Goal: Navigation & Orientation: Understand site structure

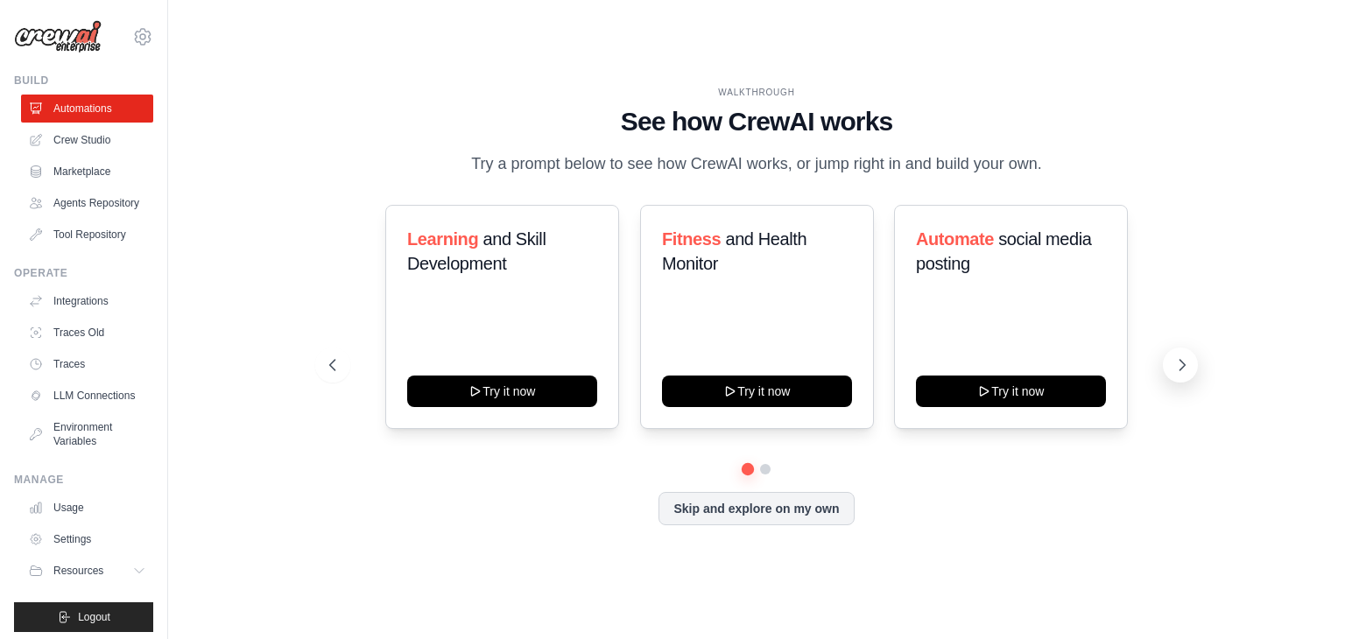
click at [1167, 355] on button at bounding box center [1180, 365] width 35 height 35
click at [1177, 358] on icon at bounding box center [1183, 365] width 18 height 18
click at [710, 509] on button "Skip and explore on my own" at bounding box center [756, 506] width 195 height 33
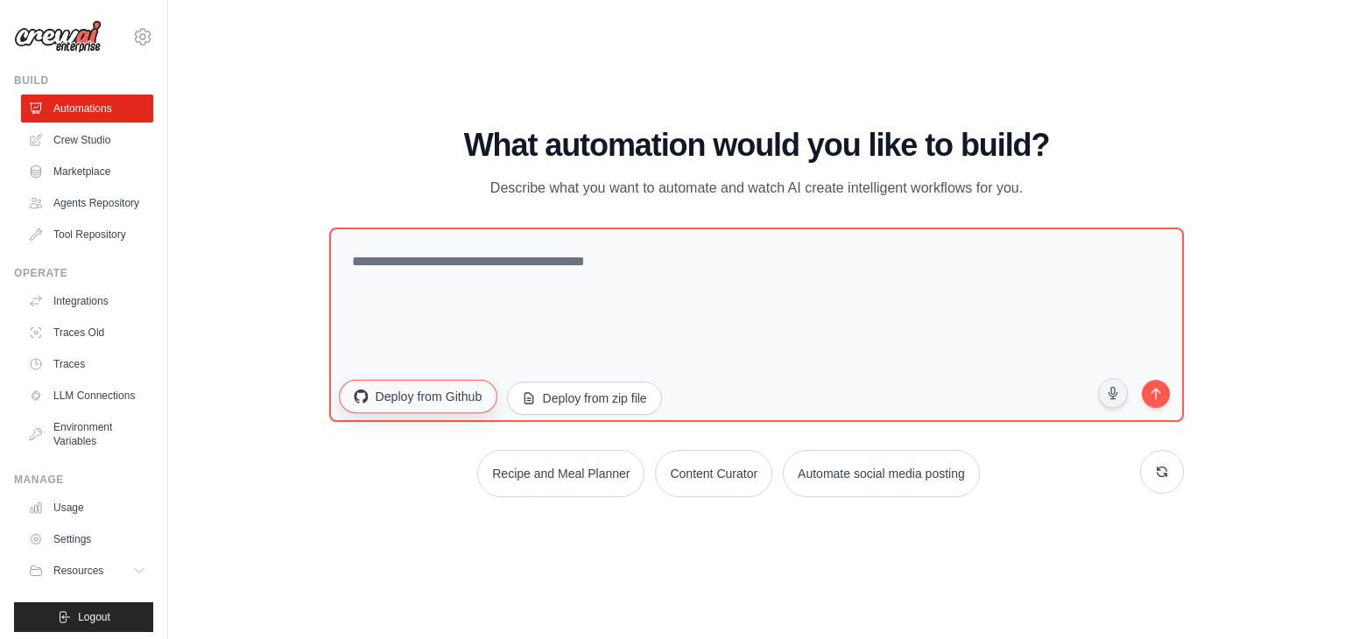
click at [422, 404] on button "Deploy from Github" at bounding box center [418, 396] width 158 height 33
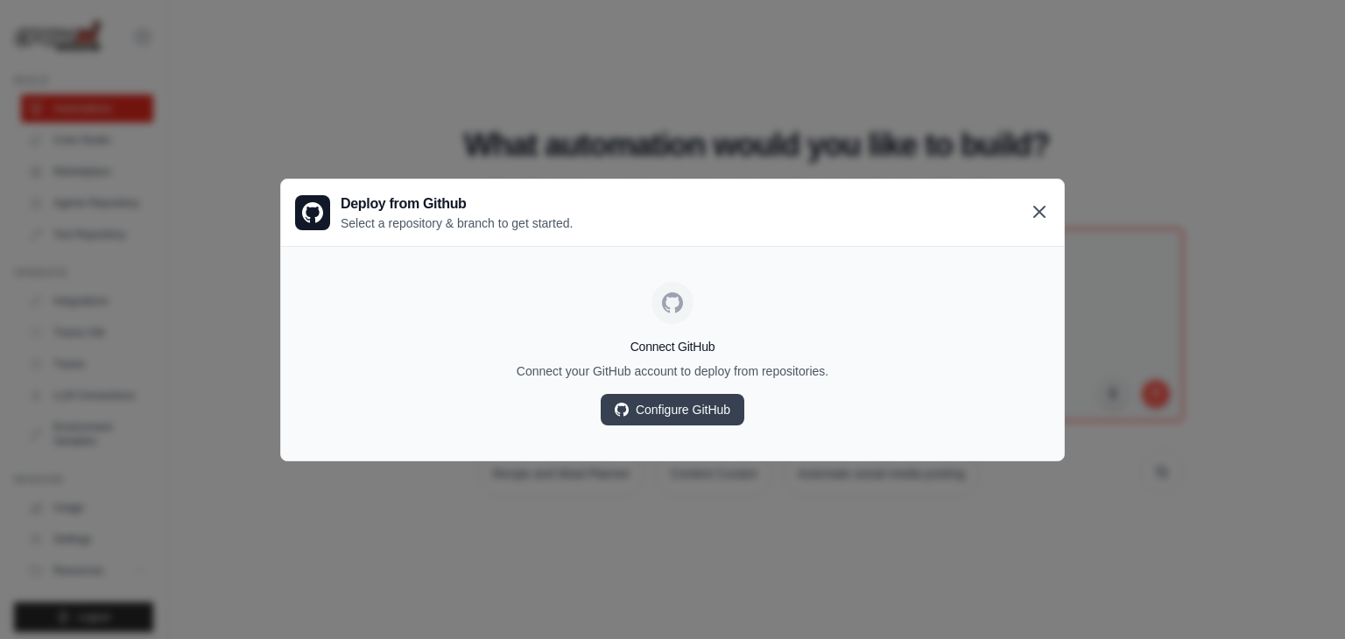
click at [1039, 211] on icon at bounding box center [1039, 212] width 11 height 11
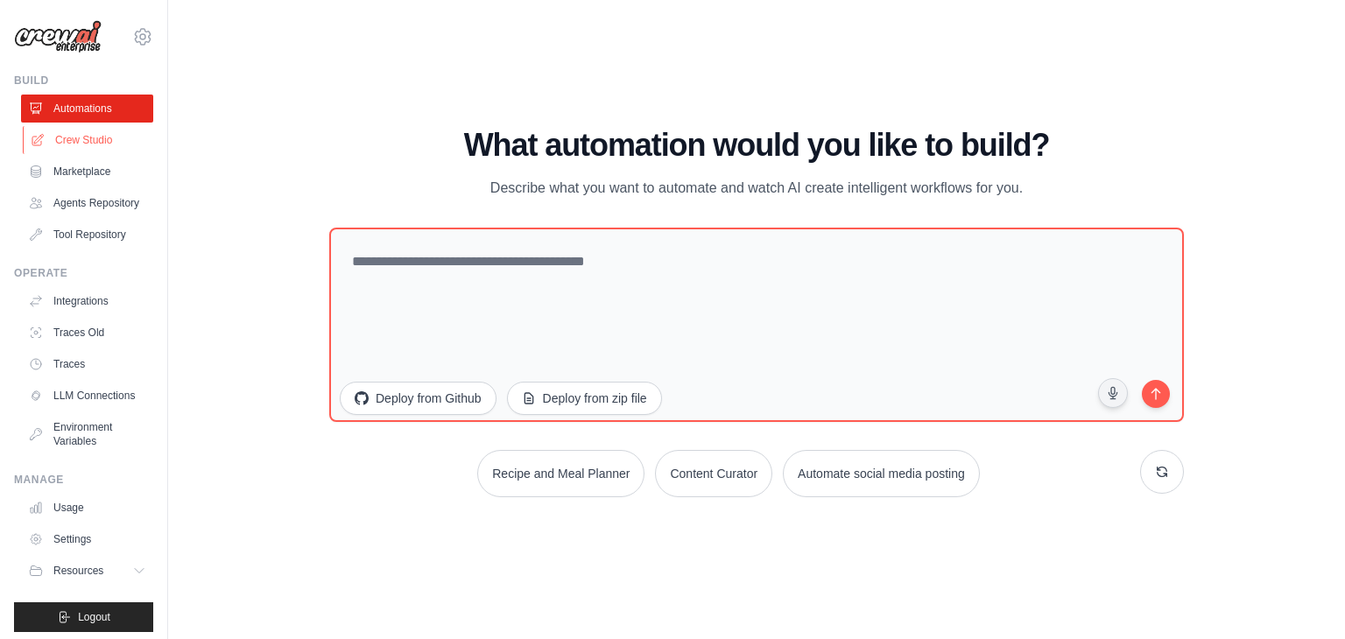
click at [84, 148] on link "Crew Studio" at bounding box center [89, 140] width 132 height 28
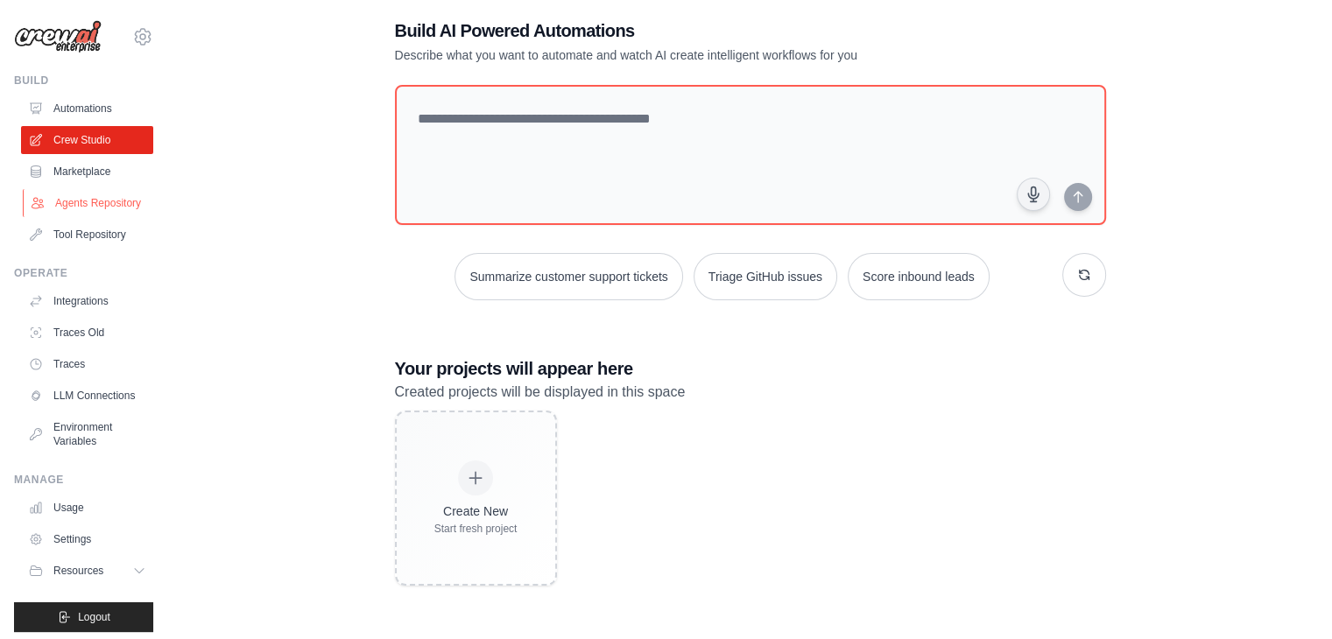
click at [81, 206] on link "Agents Repository" at bounding box center [89, 203] width 132 height 28
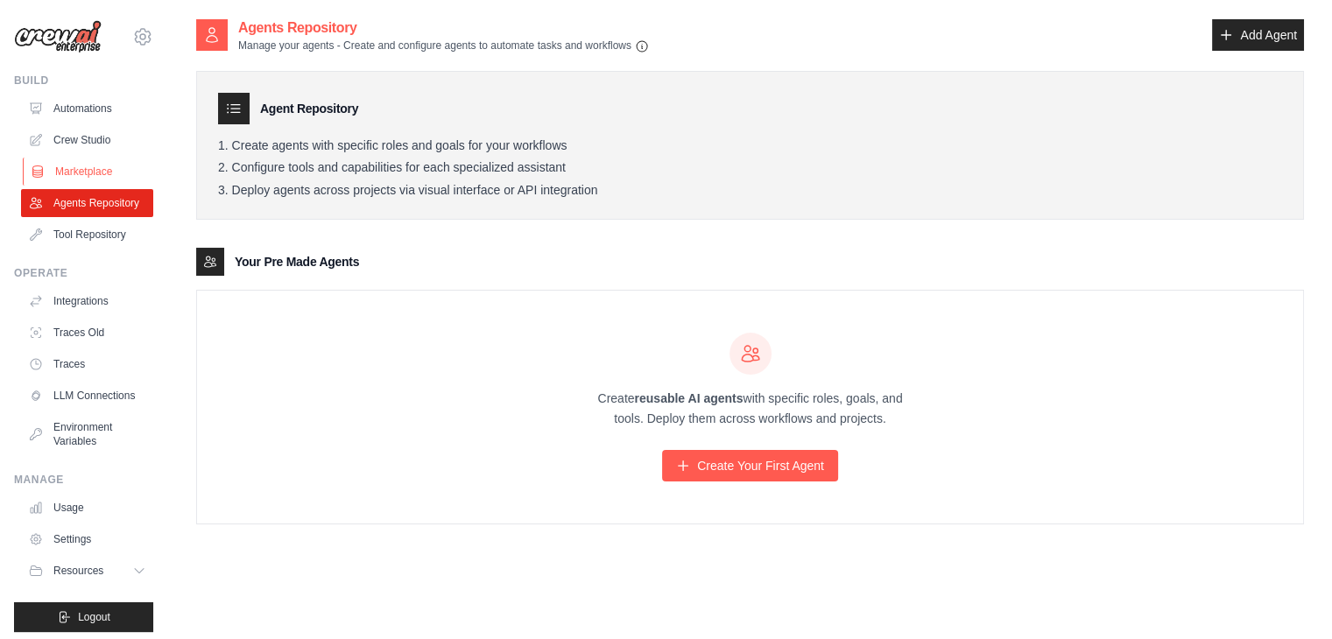
click at [70, 161] on link "Marketplace" at bounding box center [89, 172] width 132 height 28
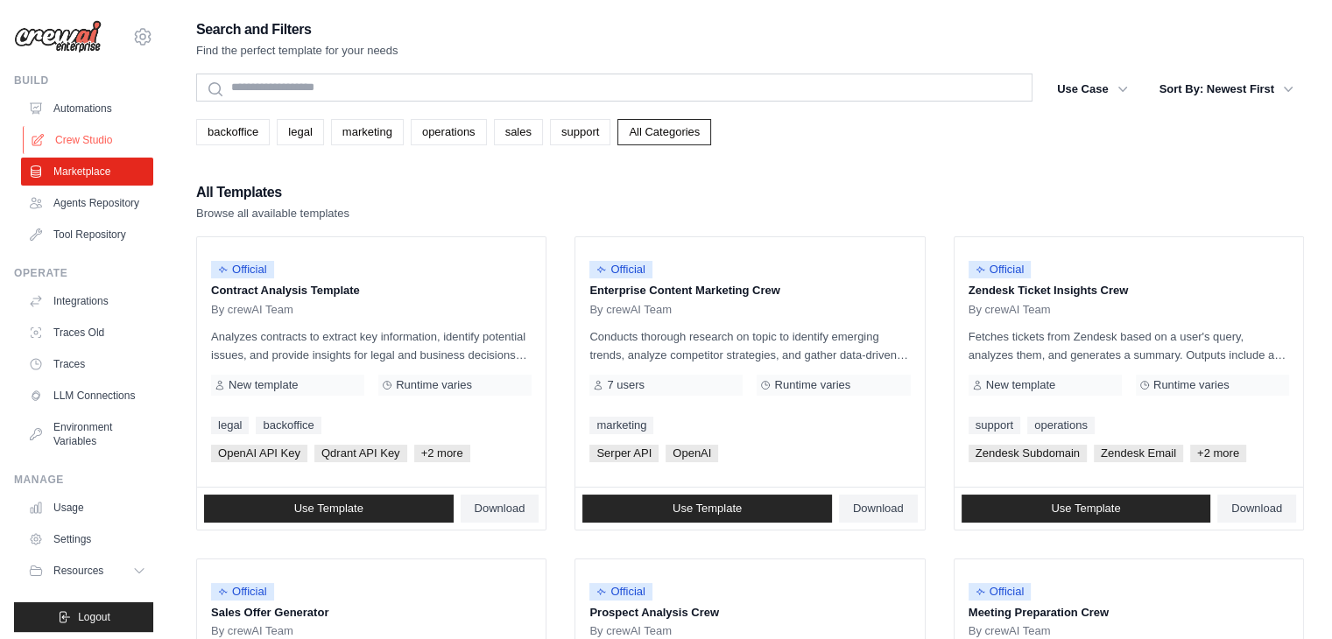
click at [85, 140] on link "Crew Studio" at bounding box center [89, 140] width 132 height 28
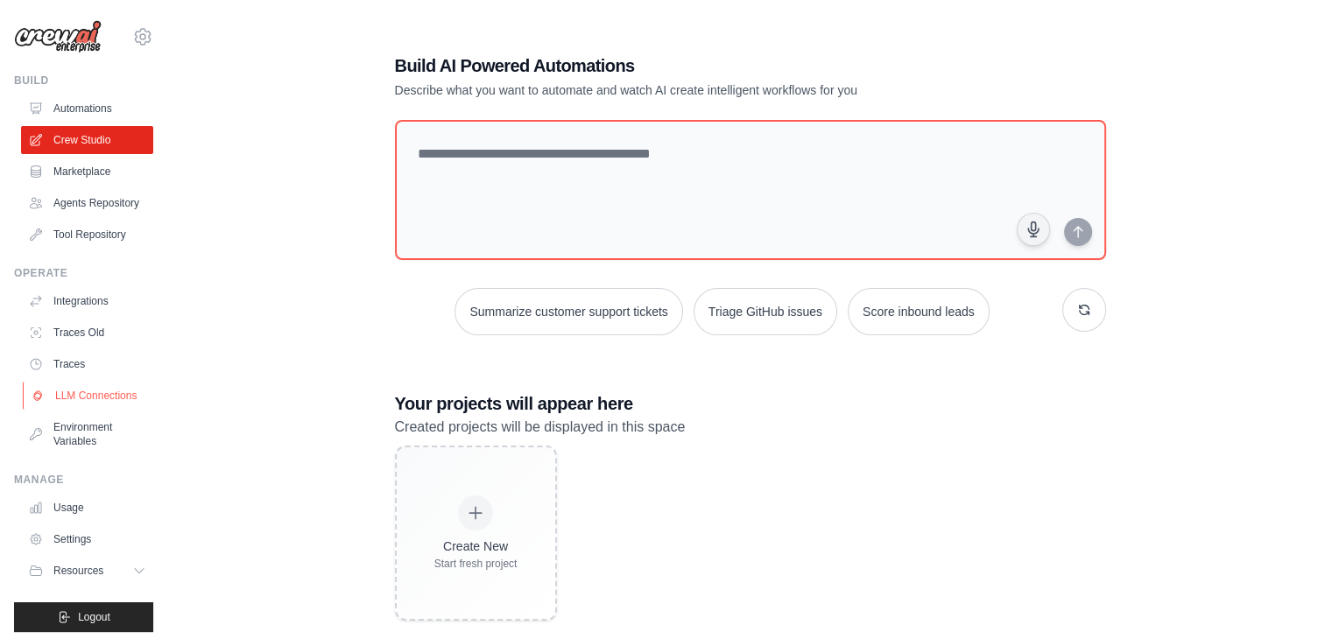
click at [81, 410] on link "LLM Connections" at bounding box center [89, 396] width 132 height 28
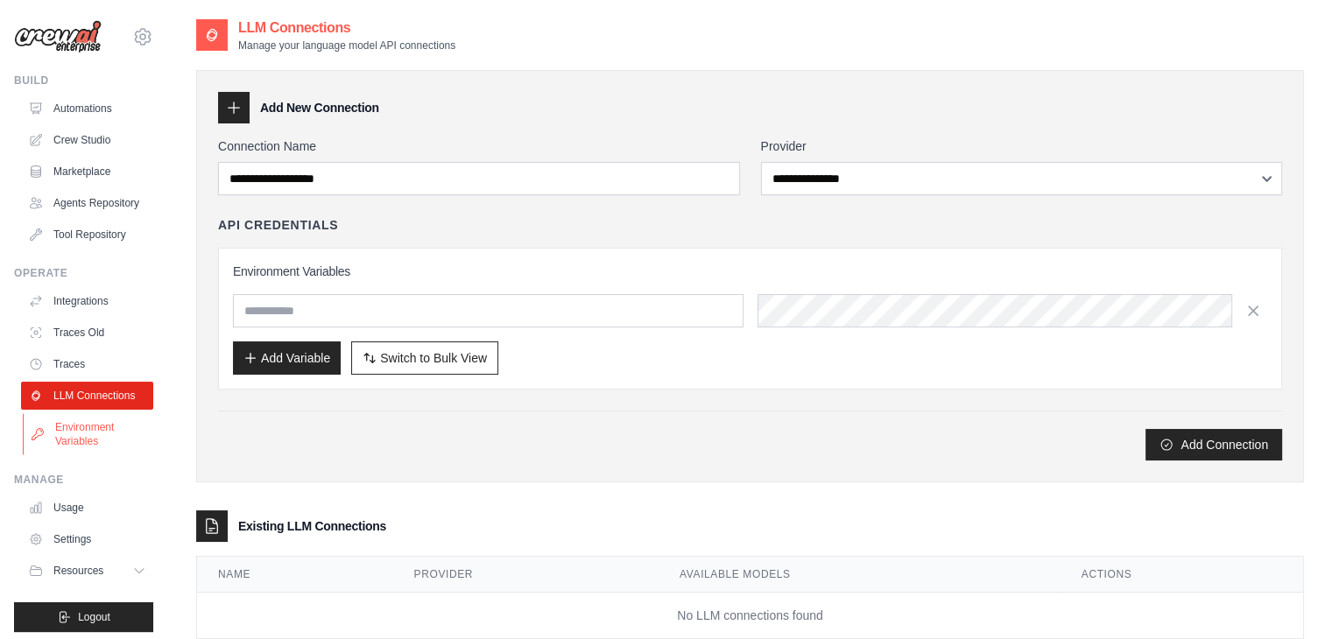
click at [84, 452] on link "Environment Variables" at bounding box center [89, 434] width 132 height 42
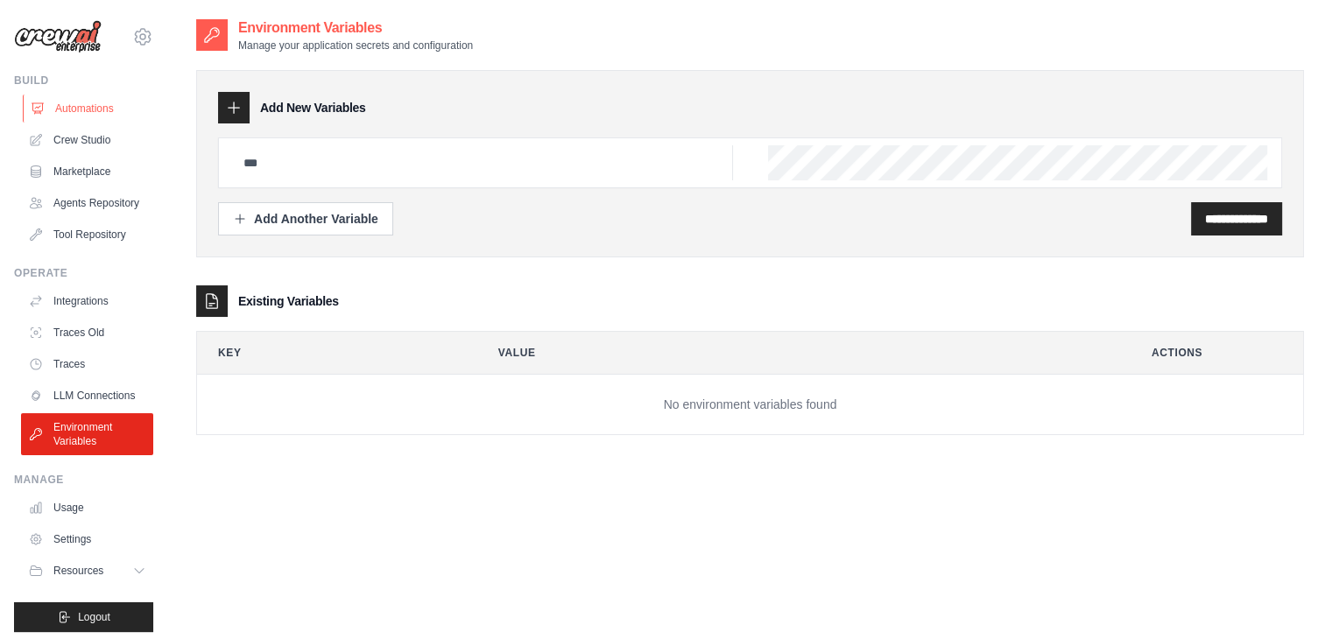
click at [76, 99] on link "Automations" at bounding box center [89, 109] width 132 height 28
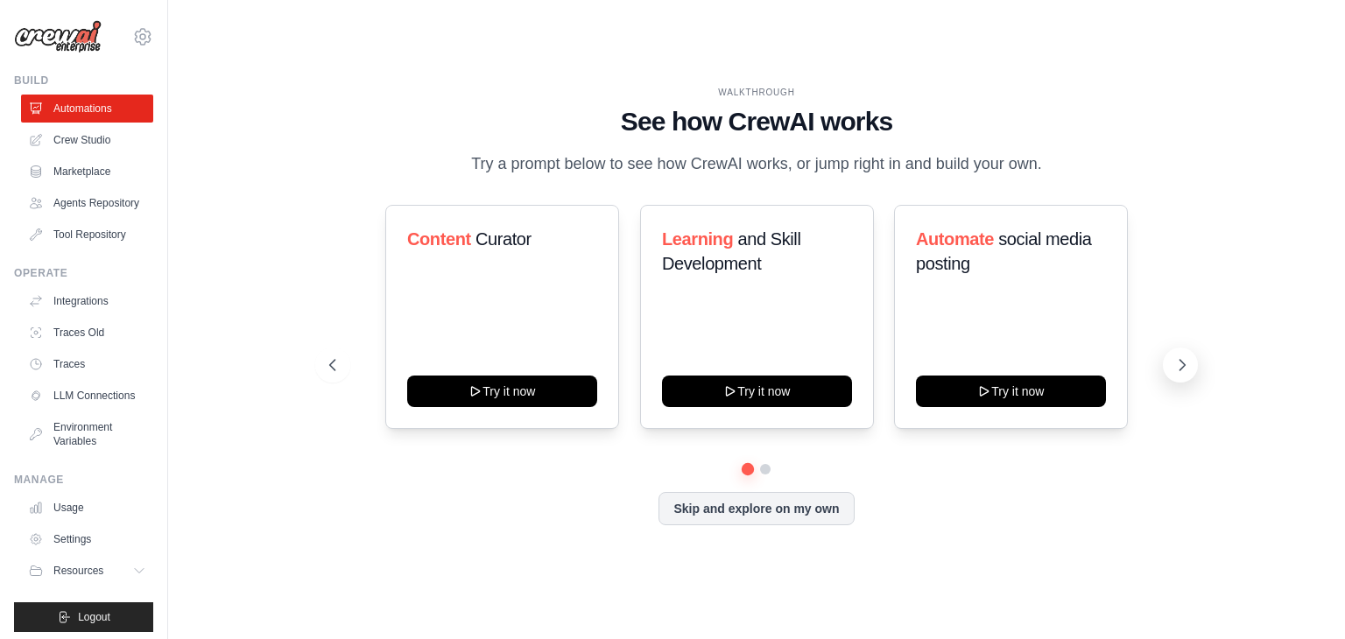
click at [1184, 358] on icon at bounding box center [1183, 365] width 18 height 18
click at [1178, 362] on icon at bounding box center [1183, 365] width 18 height 18
click at [49, 309] on link "Integrations" at bounding box center [89, 301] width 132 height 28
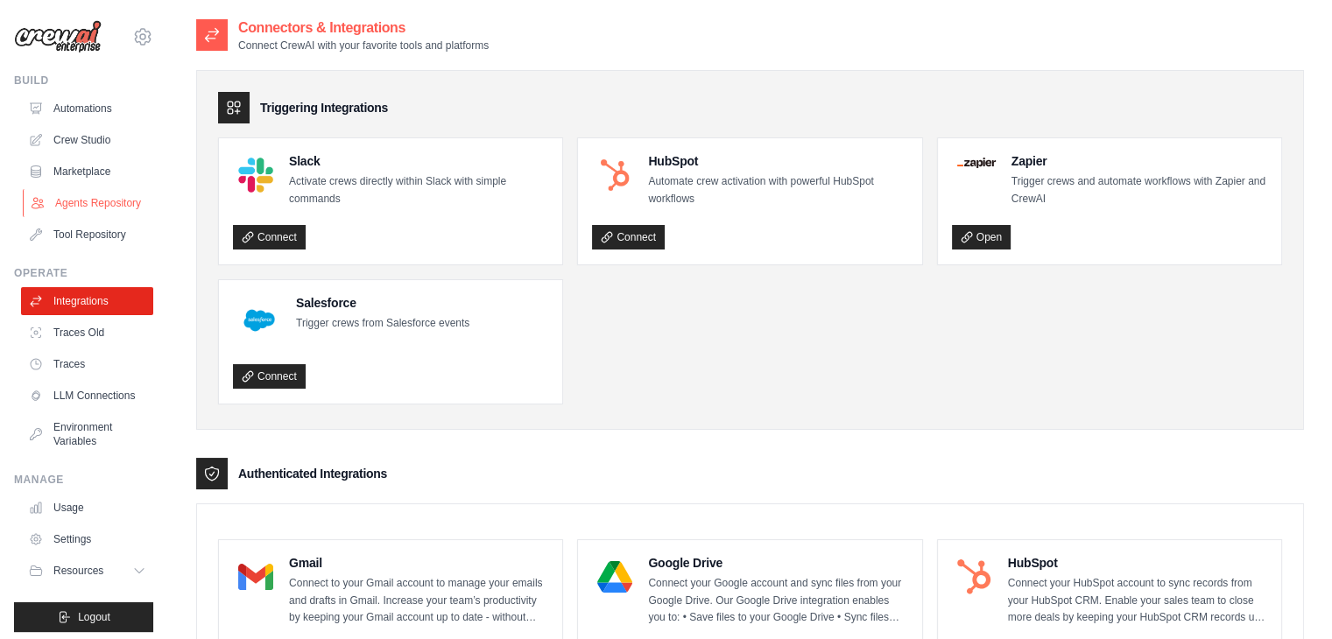
click at [73, 212] on link "Agents Repository" at bounding box center [89, 203] width 132 height 28
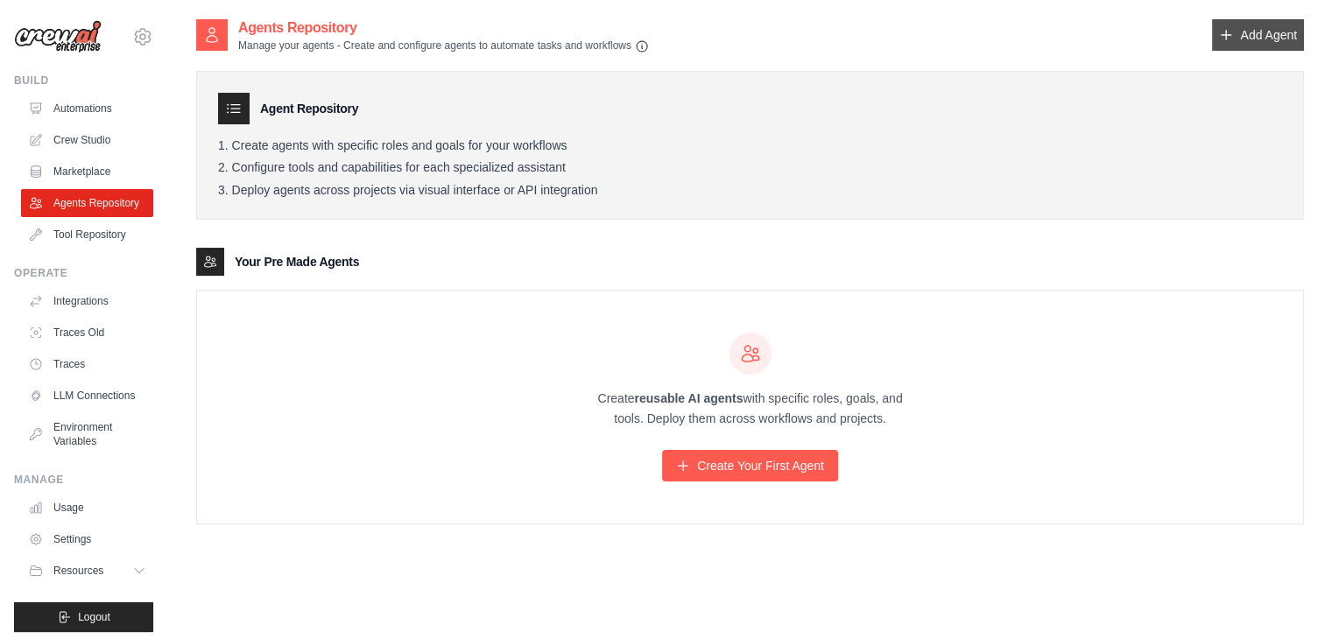
click at [1240, 39] on link "Add Agent" at bounding box center [1258, 35] width 92 height 32
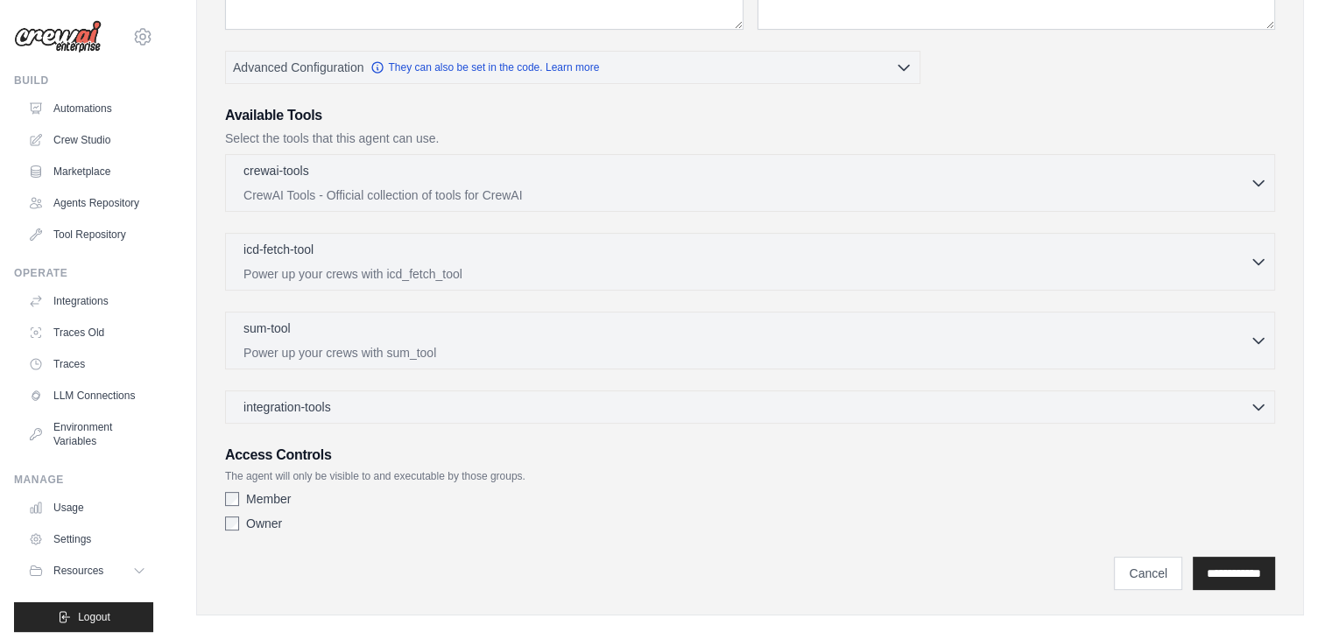
scroll to position [351, 0]
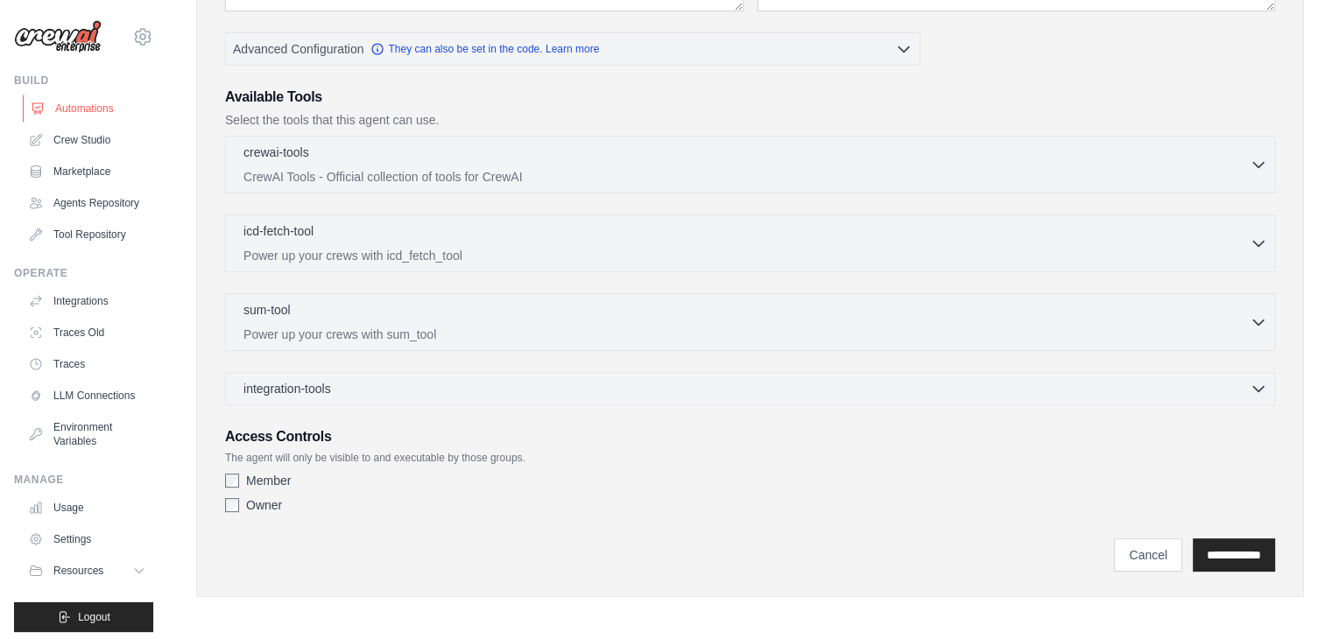
click at [95, 100] on link "Automations" at bounding box center [89, 109] width 132 height 28
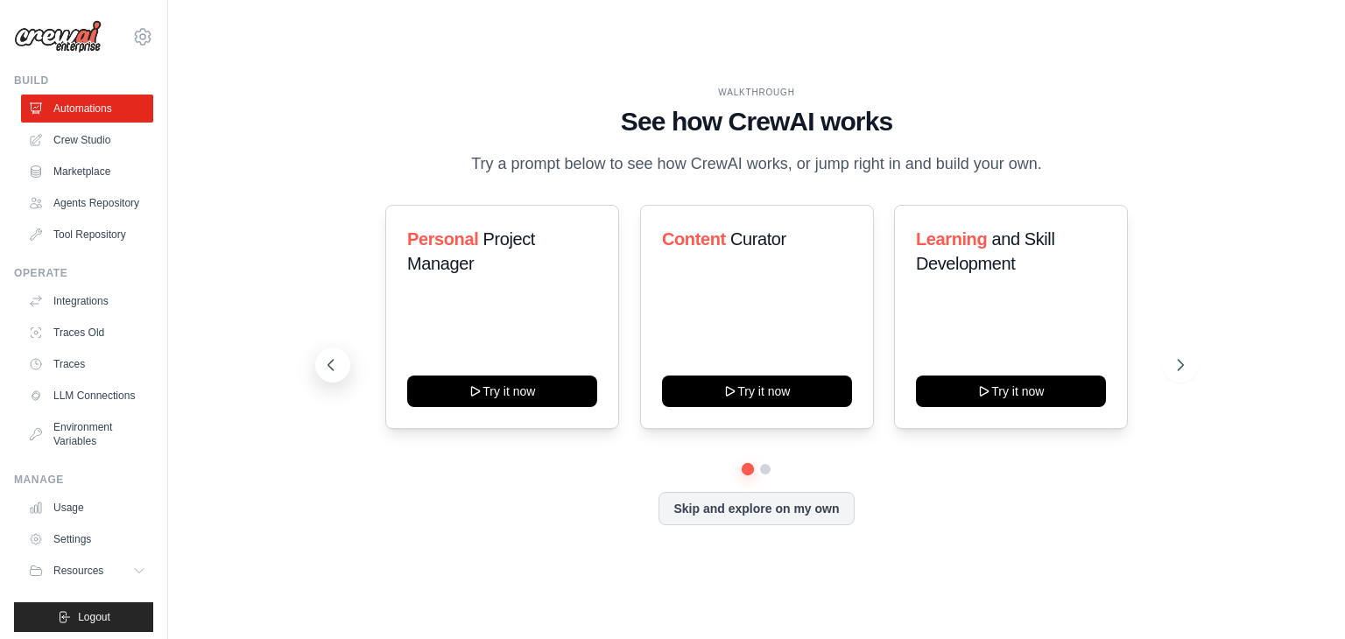
click at [328, 365] on icon at bounding box center [330, 365] width 5 height 11
click at [1182, 363] on icon at bounding box center [1183, 365] width 18 height 18
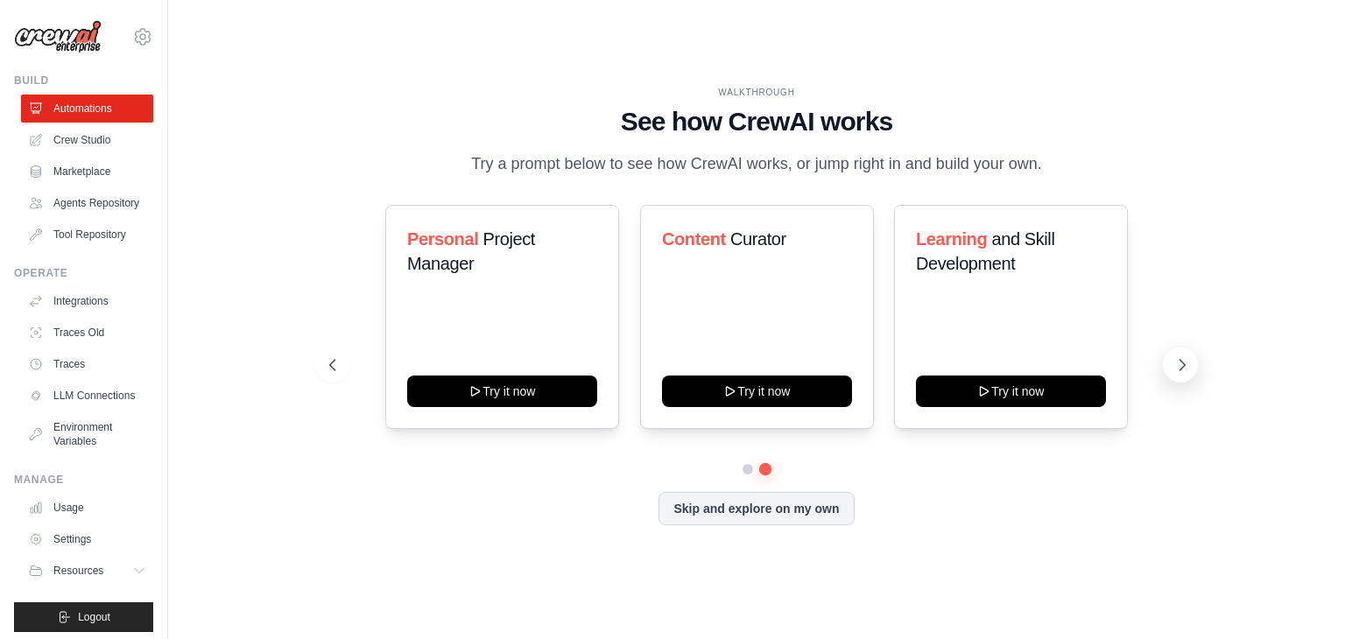
click at [1182, 363] on icon at bounding box center [1183, 365] width 18 height 18
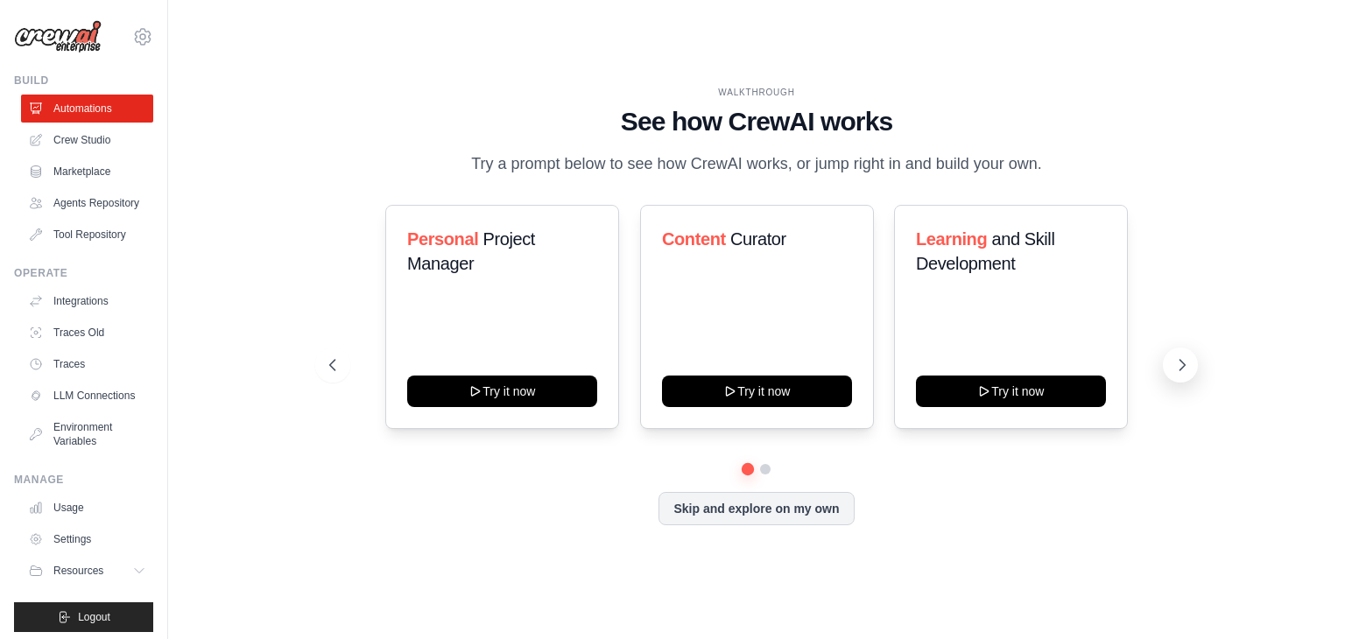
click at [1182, 363] on icon at bounding box center [1183, 365] width 18 height 18
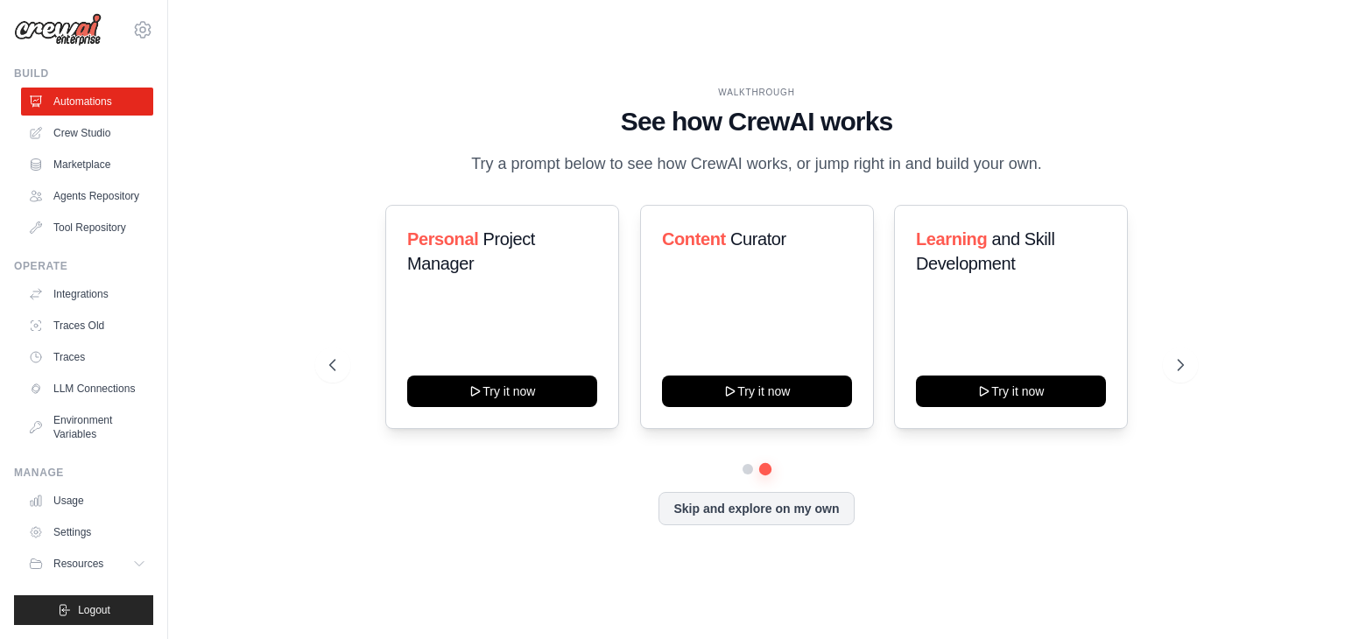
scroll to position [35, 0]
click at [102, 559] on span "Resources" at bounding box center [80, 564] width 50 height 14
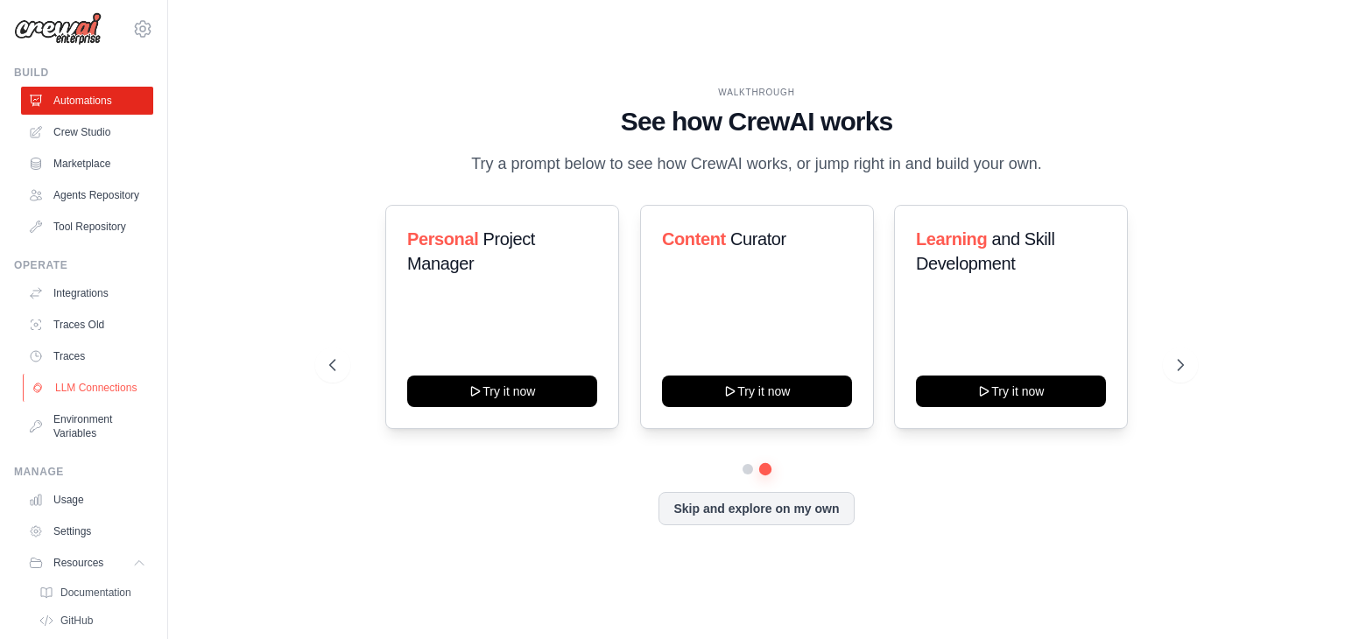
scroll to position [0, 0]
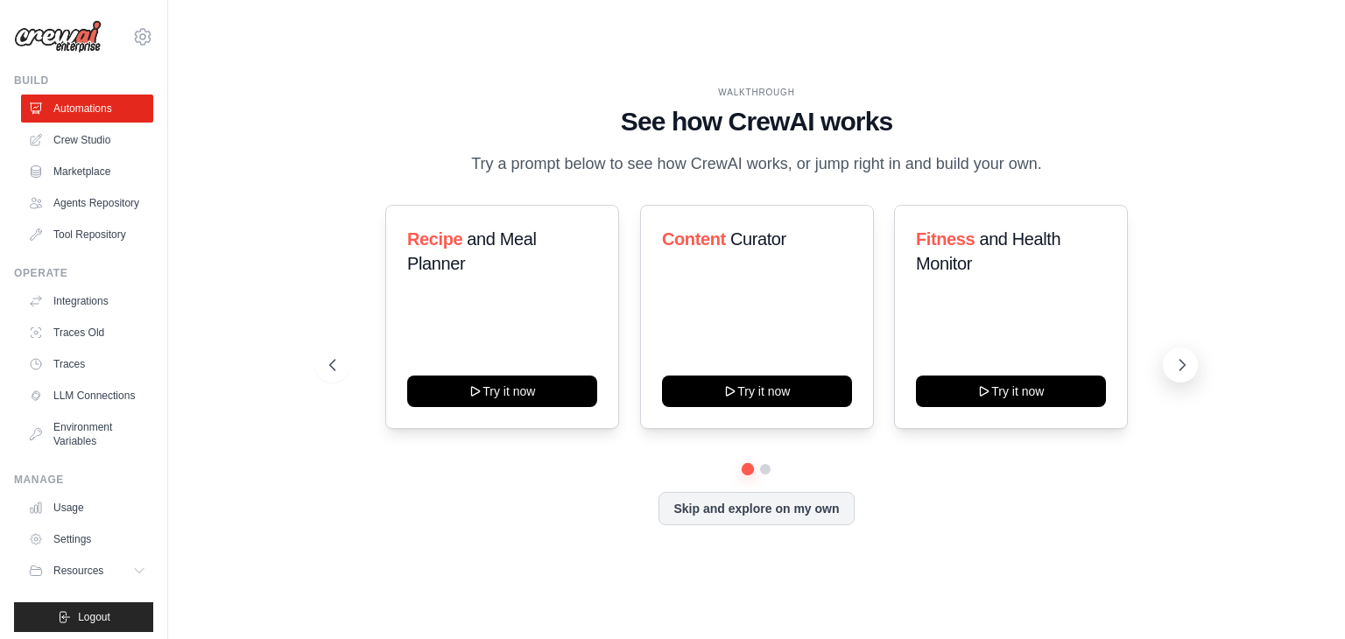
click at [1185, 368] on icon at bounding box center [1183, 365] width 18 height 18
click at [1174, 365] on icon at bounding box center [1183, 365] width 18 height 18
